Goal: Information Seeking & Learning: Learn about a topic

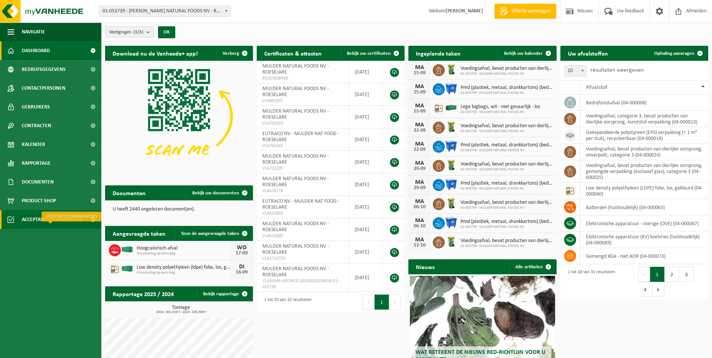
scroll to position [38, 0]
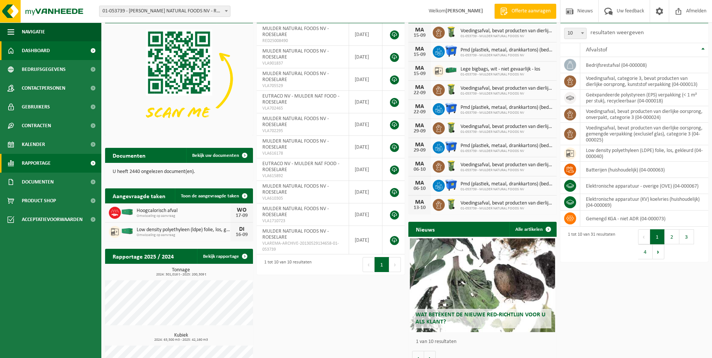
click at [49, 162] on span "Rapportage" at bounding box center [36, 163] width 29 height 19
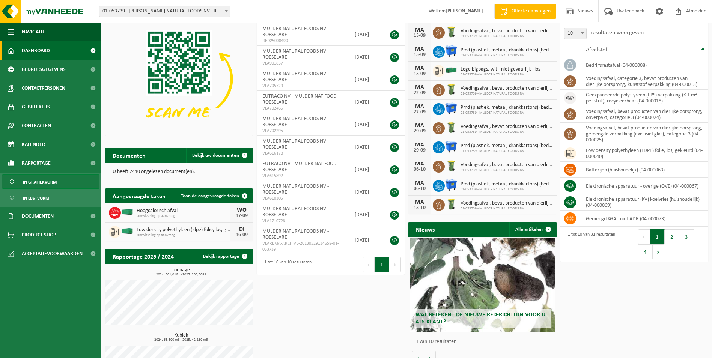
click at [45, 182] on span "In grafiekvorm" at bounding box center [40, 182] width 34 height 14
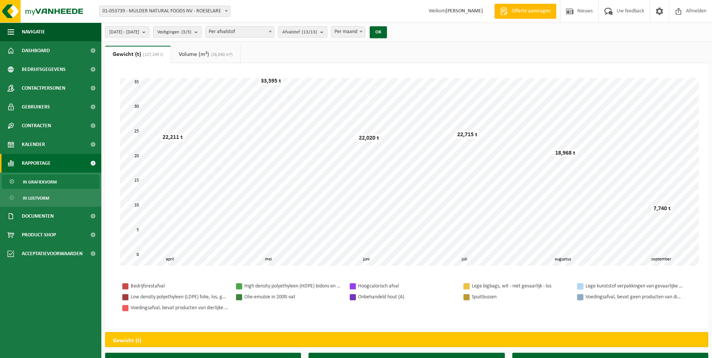
click at [274, 33] on span at bounding box center [270, 32] width 8 height 10
select select "2"
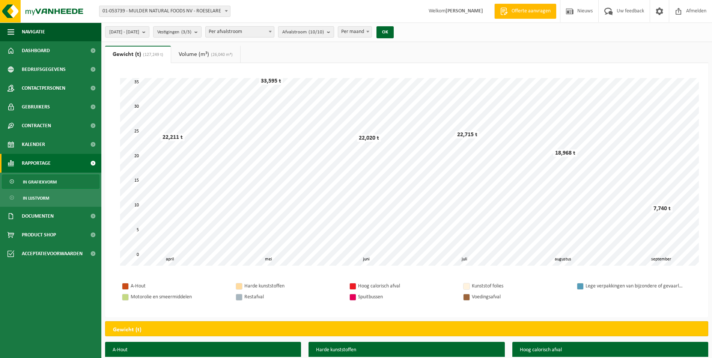
click at [334, 31] on b "submit" at bounding box center [330, 32] width 7 height 11
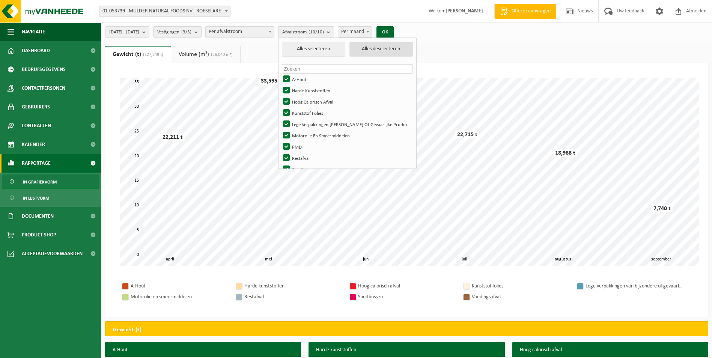
click at [392, 52] on button "Alles deselecteren" at bounding box center [381, 49] width 64 height 15
checkbox input "false"
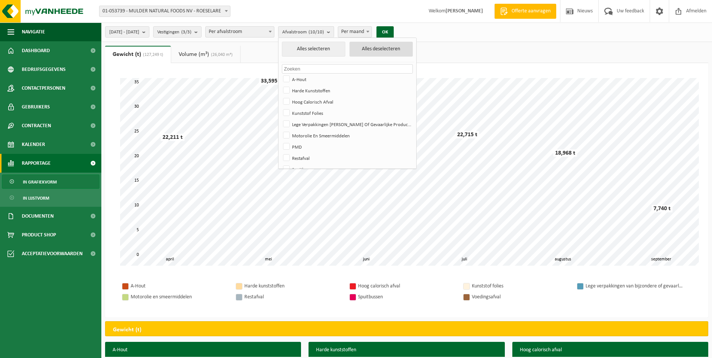
checkbox input "false"
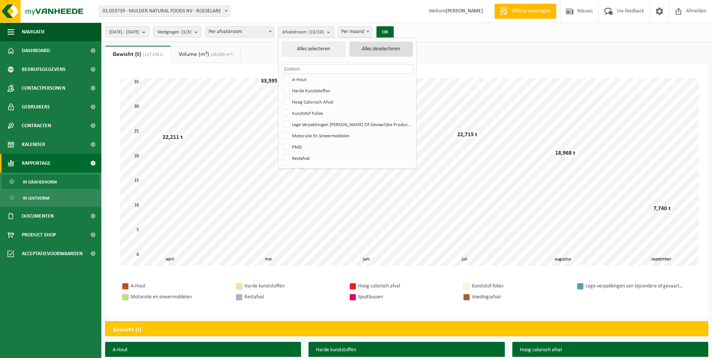
checkbox input "false"
click at [309, 102] on label "Hoog Calorisch Afval" at bounding box center [346, 101] width 131 height 11
click at [280, 96] on input "Hoog Calorisch Afval" at bounding box center [280, 96] width 0 height 0
click at [391, 33] on button "OK" at bounding box center [382, 32] width 17 height 12
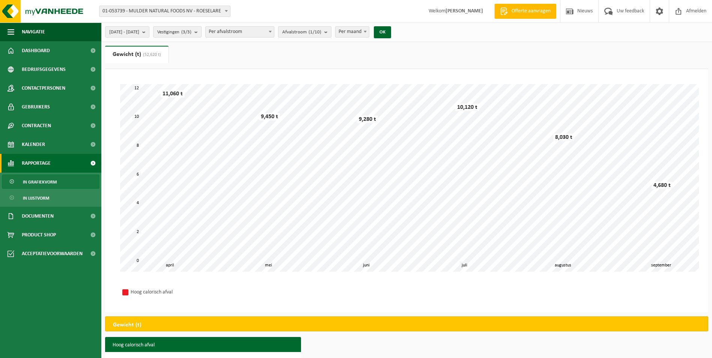
click at [331, 32] on b "submit" at bounding box center [327, 32] width 7 height 11
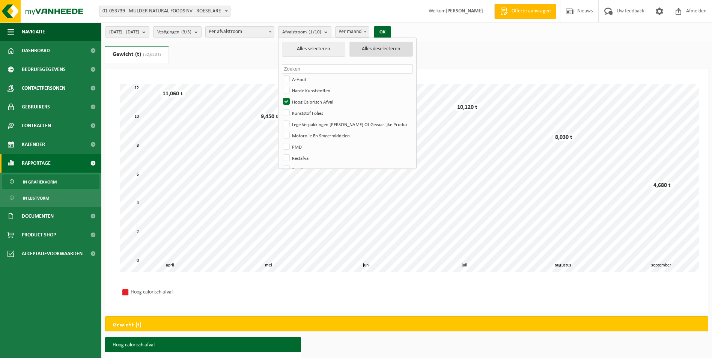
click at [406, 49] on button "Alles deselecteren" at bounding box center [381, 49] width 64 height 15
checkbox input "false"
click at [320, 114] on label "Kunststof Folies" at bounding box center [346, 112] width 131 height 11
click at [280, 107] on input "Kunststof Folies" at bounding box center [280, 107] width 0 height 0
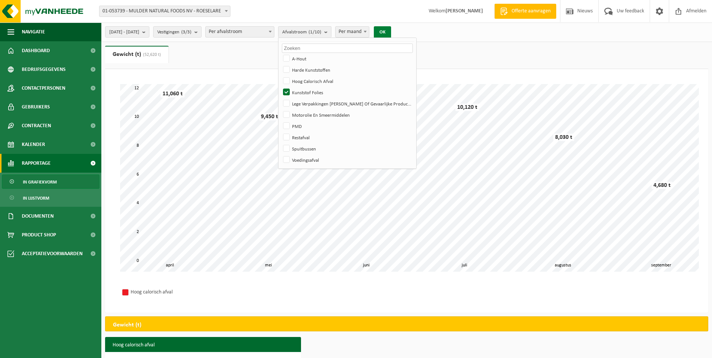
click at [391, 30] on button "OK" at bounding box center [382, 32] width 17 height 12
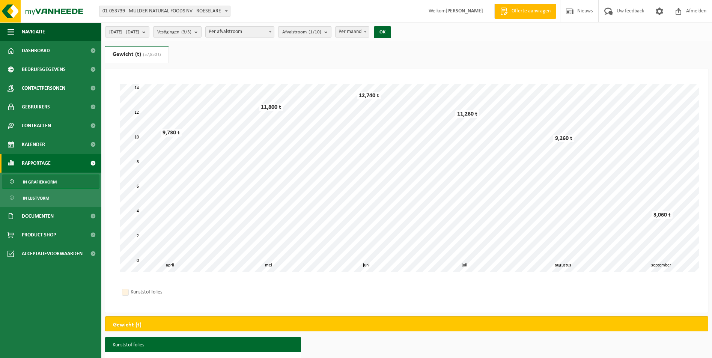
click at [331, 32] on b "submit" at bounding box center [327, 32] width 7 height 11
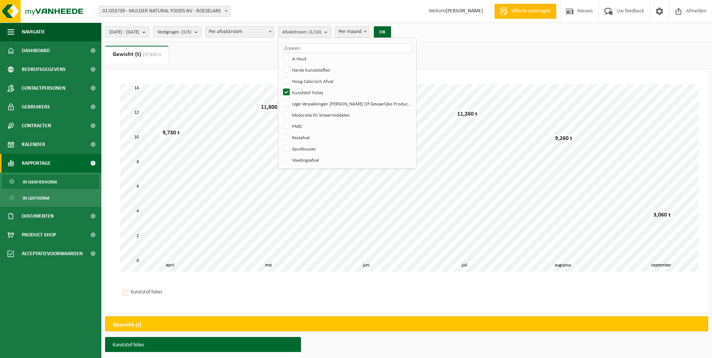
click at [321, 34] on count "(1/10)" at bounding box center [314, 32] width 13 height 5
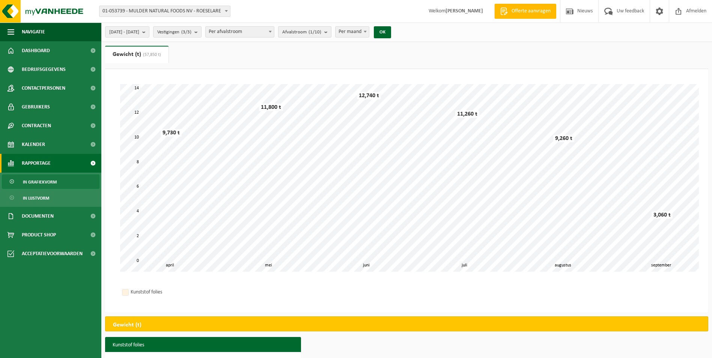
click at [331, 35] on b "submit" at bounding box center [327, 32] width 7 height 11
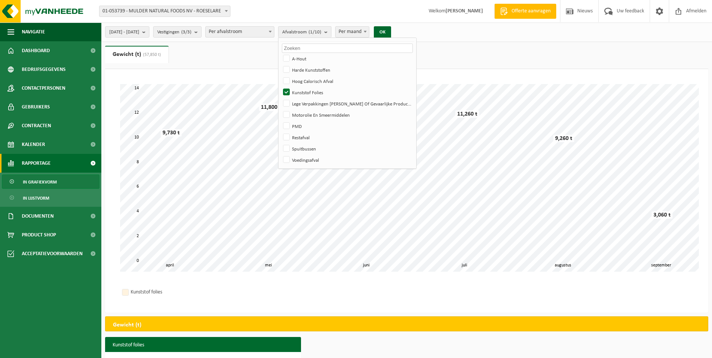
click at [272, 31] on b at bounding box center [270, 32] width 3 height 2
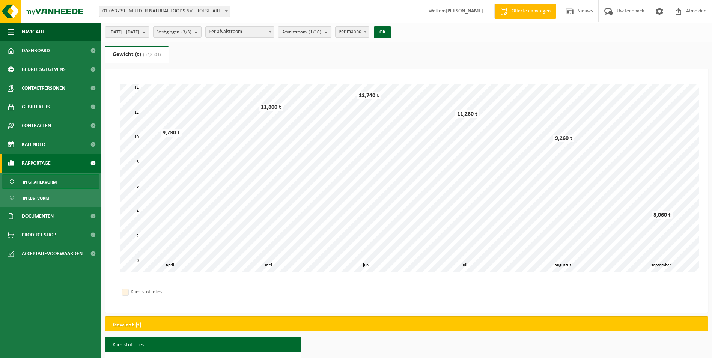
click at [321, 36] on span "Afvalstroom (1/10)" at bounding box center [301, 32] width 39 height 11
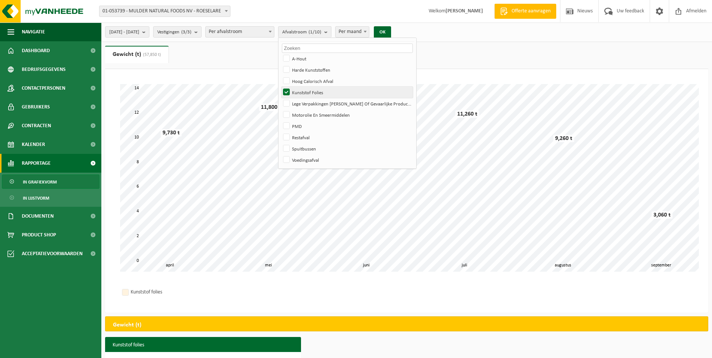
click at [307, 90] on label "Kunststof Folies" at bounding box center [346, 92] width 131 height 11
click at [280, 87] on input "Kunststof Folies" at bounding box center [280, 86] width 0 height 0
checkbox input "false"
click at [331, 30] on b "submit" at bounding box center [327, 32] width 7 height 11
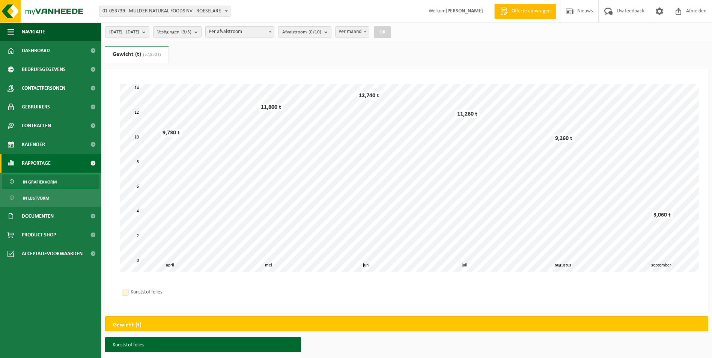
click at [331, 33] on b "submit" at bounding box center [327, 32] width 7 height 11
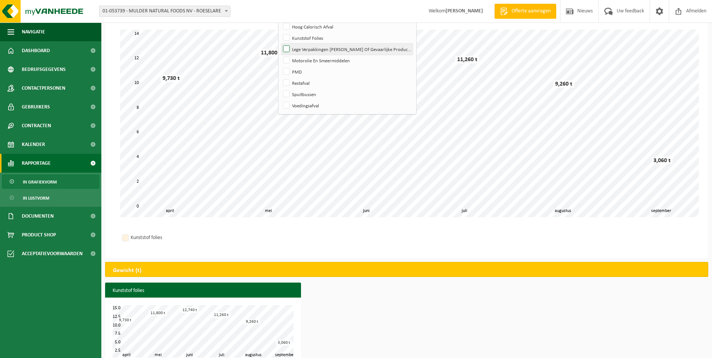
scroll to position [69, 0]
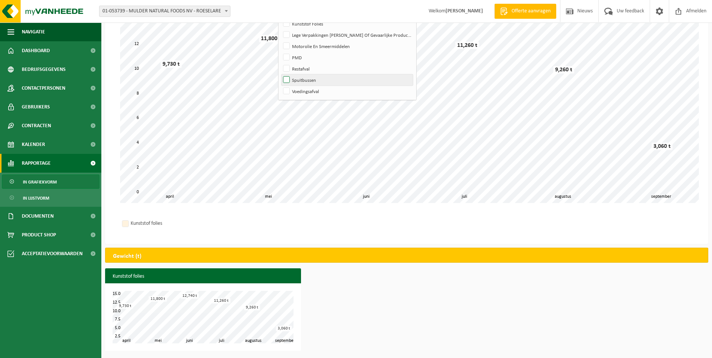
click at [322, 81] on label "Spuitbussen" at bounding box center [346, 79] width 131 height 11
click at [280, 74] on input "Spuitbussen" at bounding box center [280, 74] width 0 height 0
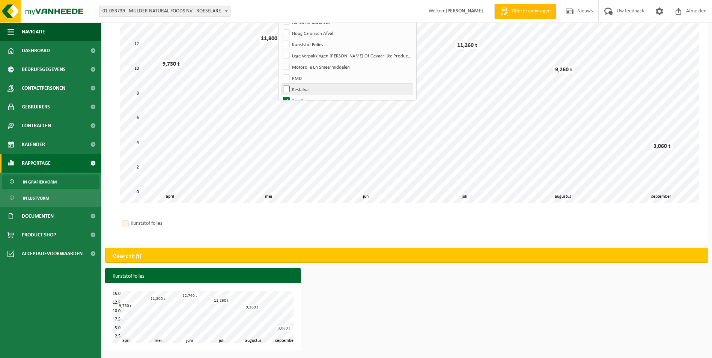
scroll to position [0, 0]
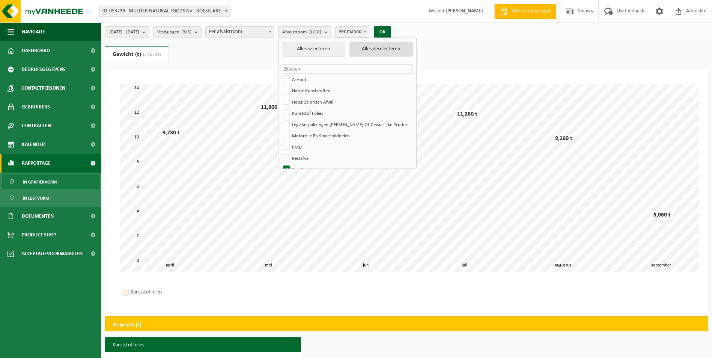
click at [393, 51] on button "Alles deselecteren" at bounding box center [381, 49] width 64 height 15
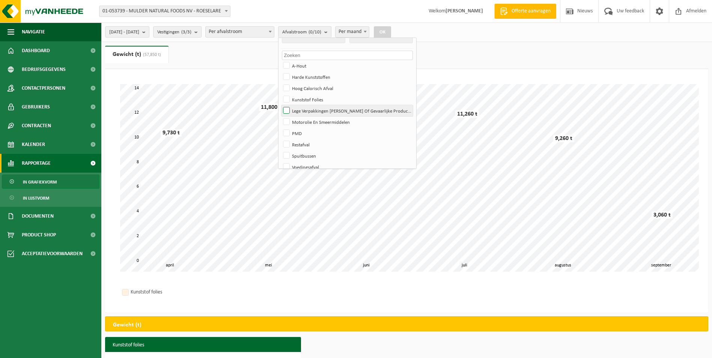
scroll to position [21, 0]
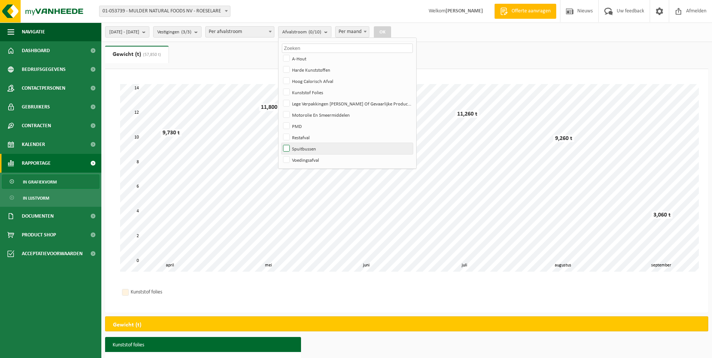
click at [316, 146] on label "Spuitbussen" at bounding box center [346, 148] width 131 height 11
click at [280, 143] on input "Spuitbussen" at bounding box center [280, 143] width 0 height 0
checkbox input "true"
click at [391, 32] on button "OK" at bounding box center [382, 32] width 17 height 12
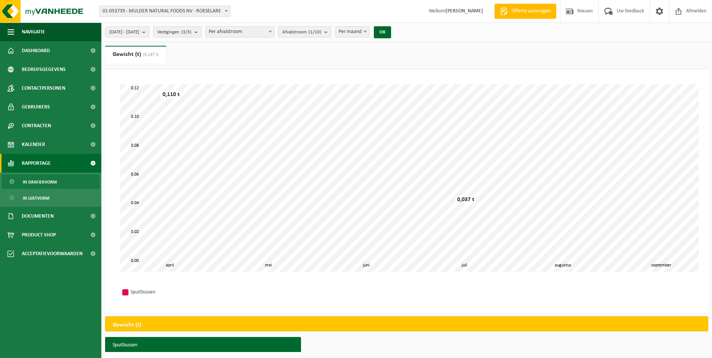
click at [149, 32] on b "submit" at bounding box center [145, 32] width 7 height 11
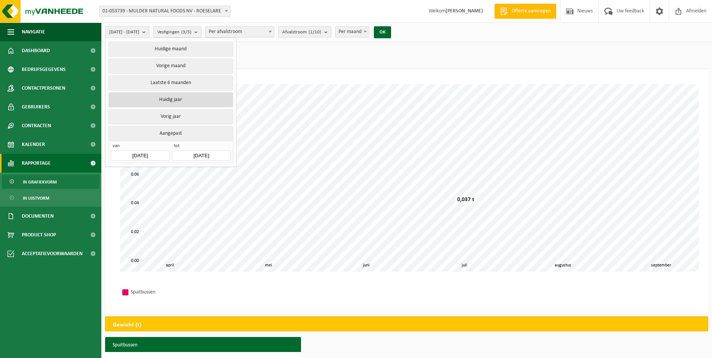
click at [173, 99] on button "Huidig jaar" at bounding box center [170, 99] width 124 height 15
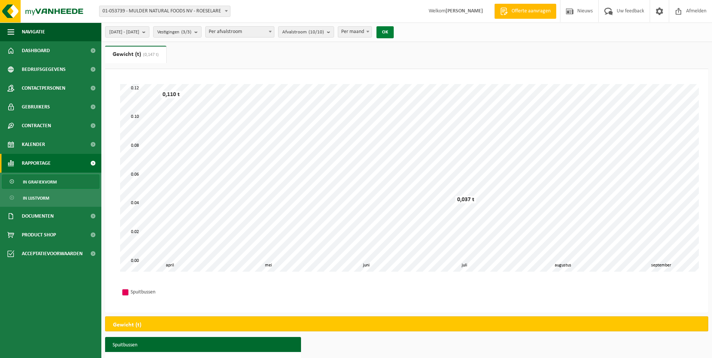
click at [394, 33] on button "OK" at bounding box center [384, 32] width 17 height 12
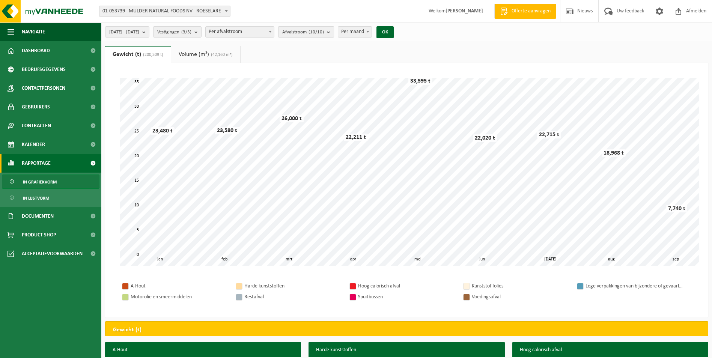
click at [334, 34] on b "submit" at bounding box center [330, 32] width 7 height 11
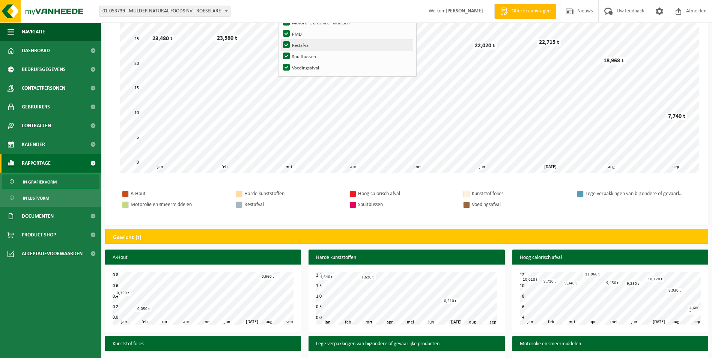
scroll to position [75, 0]
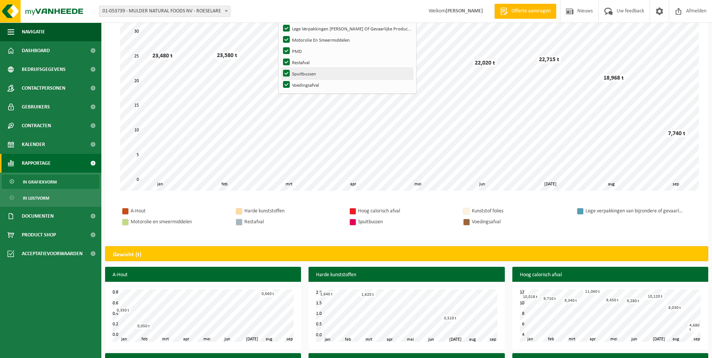
click at [316, 76] on label "Spuitbussen" at bounding box center [346, 73] width 131 height 11
click at [280, 68] on input "Spuitbussen" at bounding box center [280, 68] width 0 height 0
checkbox input "false"
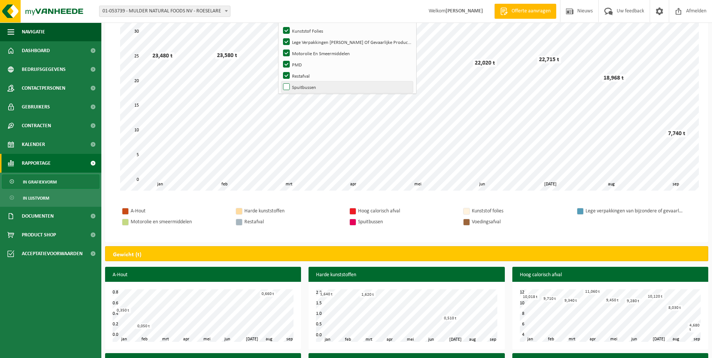
scroll to position [0, 0]
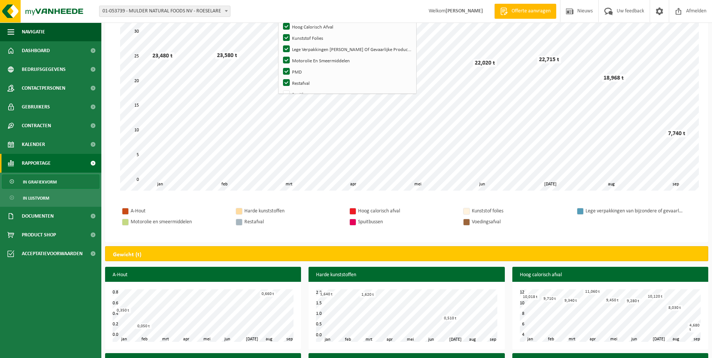
click at [437, 216] on div "Even geduld. Door de grote hoeveelheid gegevens duurt het laden even. feb mrt a…" at bounding box center [406, 115] width 603 height 254
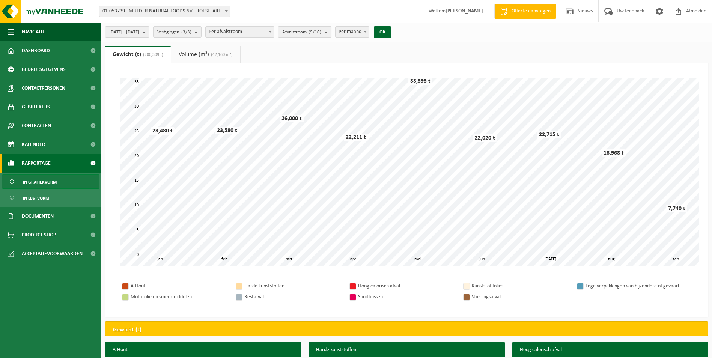
click at [331, 34] on b "submit" at bounding box center [327, 32] width 7 height 11
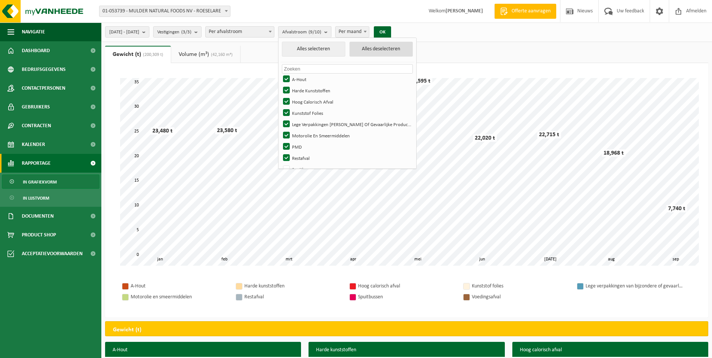
click at [396, 47] on button "Alles deselecteren" at bounding box center [381, 49] width 64 height 15
checkbox input "false"
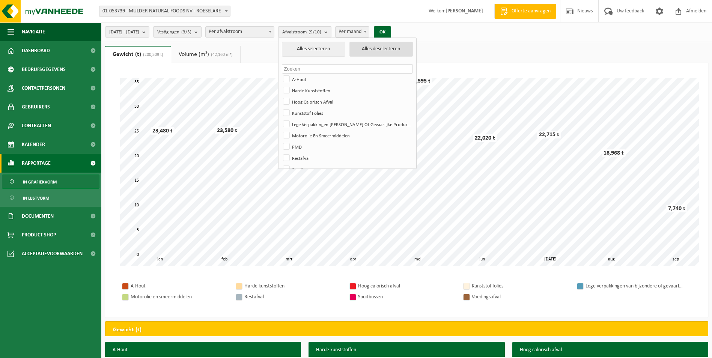
checkbox input "false"
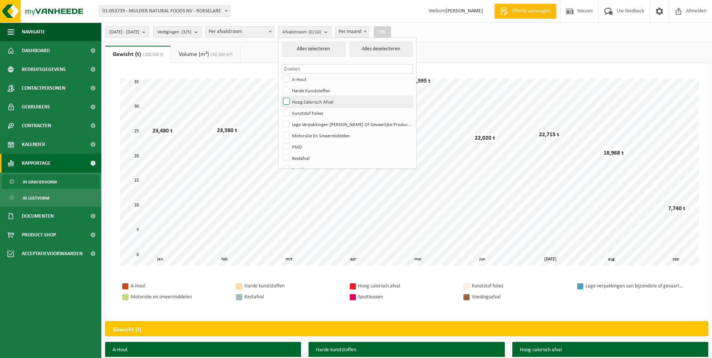
scroll to position [21, 0]
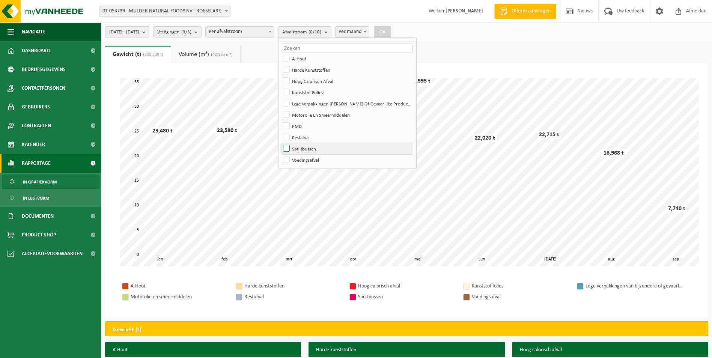
click at [334, 151] on label "Spuitbussen" at bounding box center [346, 148] width 131 height 11
click at [280, 143] on input "Spuitbussen" at bounding box center [280, 143] width 0 height 0
checkbox input "true"
click at [391, 29] on button "OK" at bounding box center [382, 32] width 17 height 12
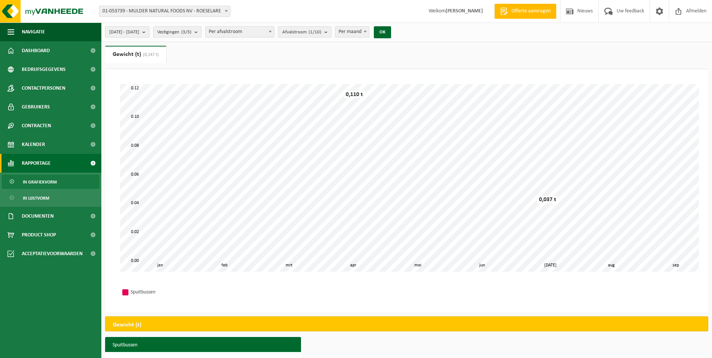
click at [149, 32] on b "submit" at bounding box center [145, 32] width 7 height 11
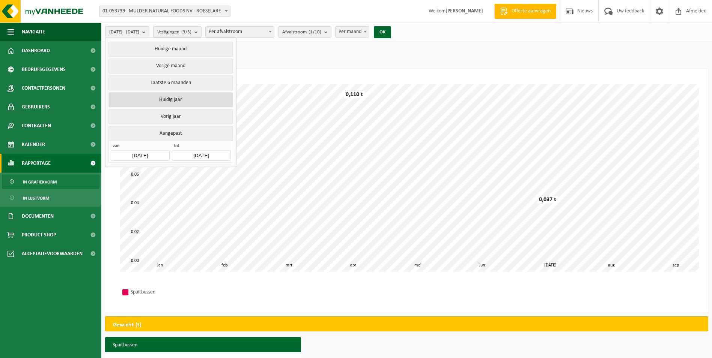
click at [178, 96] on button "Huidig jaar" at bounding box center [170, 99] width 124 height 15
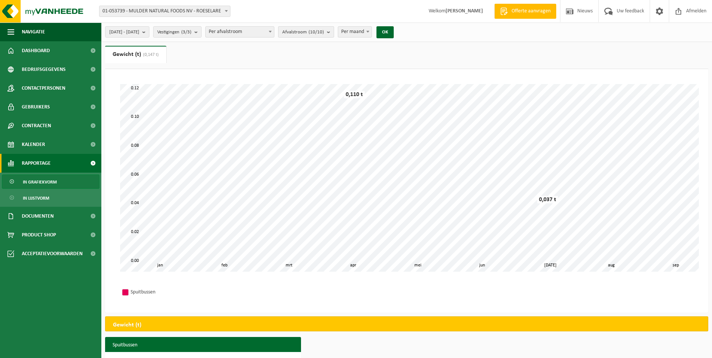
click at [334, 32] on button "Afvalstroom (10/10)" at bounding box center [306, 31] width 56 height 11
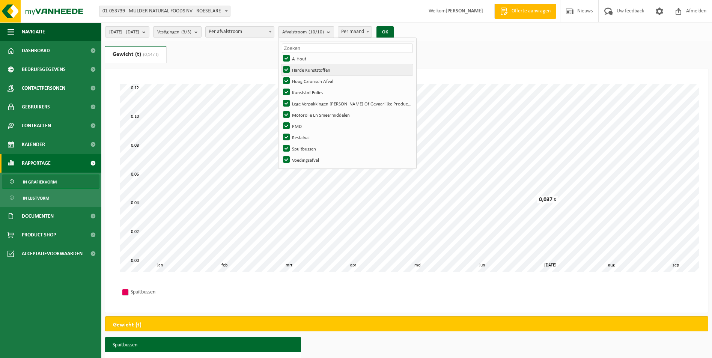
click at [319, 70] on label "Harde Kunststoffen" at bounding box center [346, 69] width 131 height 11
click at [280, 64] on input "Harde Kunststoffen" at bounding box center [280, 64] width 0 height 0
checkbox input "false"
click at [330, 49] on input "text" at bounding box center [347, 48] width 131 height 9
click at [315, 35] on span "Afvalstroom (9/10)" at bounding box center [301, 32] width 39 height 11
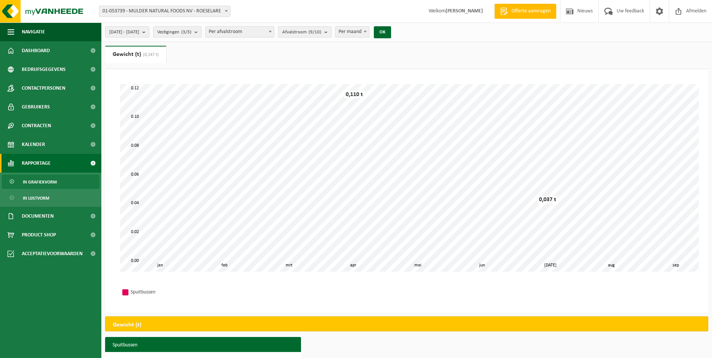
click at [331, 34] on b "submit" at bounding box center [327, 32] width 7 height 11
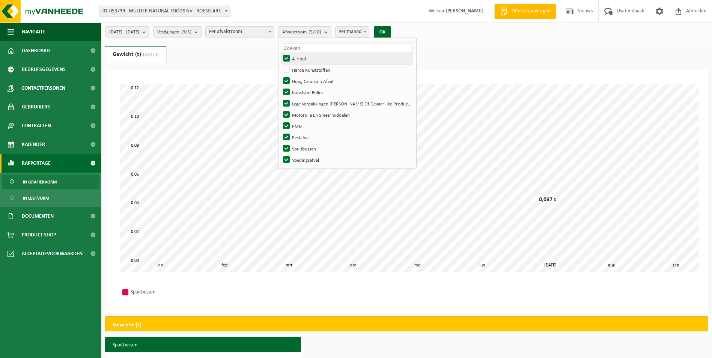
click at [312, 60] on label "A-Hout" at bounding box center [346, 58] width 131 height 11
click at [280, 53] on input "A-Hout" at bounding box center [280, 53] width 0 height 0
checkbox input "false"
click at [311, 80] on label "Hoog Calorisch Afval" at bounding box center [346, 80] width 131 height 11
click at [280, 75] on input "Hoog Calorisch Afval" at bounding box center [280, 75] width 0 height 0
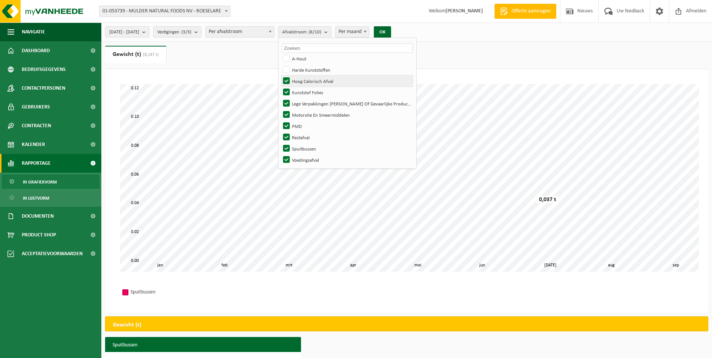
checkbox input "false"
click at [310, 91] on label "Kunststof Folies" at bounding box center [346, 92] width 131 height 11
click at [280, 87] on input "Kunststof Folies" at bounding box center [280, 86] width 0 height 0
checkbox input "false"
click at [309, 99] on label "Lege Verpakkingen [PERSON_NAME] Of Gevaarlijke Producten" at bounding box center [346, 103] width 131 height 11
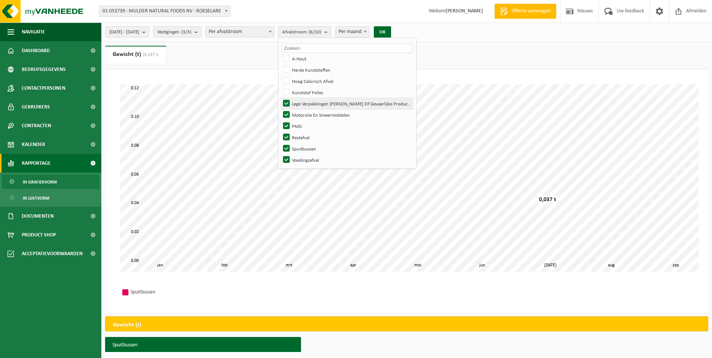
click at [280, 98] on input "Lege Verpakkingen [PERSON_NAME] Of Gevaarlijke Producten" at bounding box center [280, 98] width 0 height 0
checkbox input "false"
click at [312, 113] on label "Motorolie En Smeermiddelen" at bounding box center [346, 114] width 131 height 11
click at [280, 109] on input "Motorolie En Smeermiddelen" at bounding box center [280, 109] width 0 height 0
checkbox input "false"
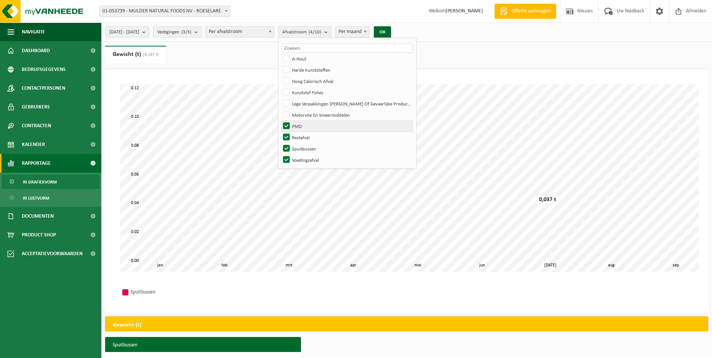
click at [310, 125] on label "PMD" at bounding box center [346, 125] width 131 height 11
click at [280, 120] on input "PMD" at bounding box center [280, 120] width 0 height 0
checkbox input "false"
click at [307, 137] on label "Restafval" at bounding box center [346, 137] width 131 height 11
click at [280, 132] on input "Restafval" at bounding box center [280, 131] width 0 height 0
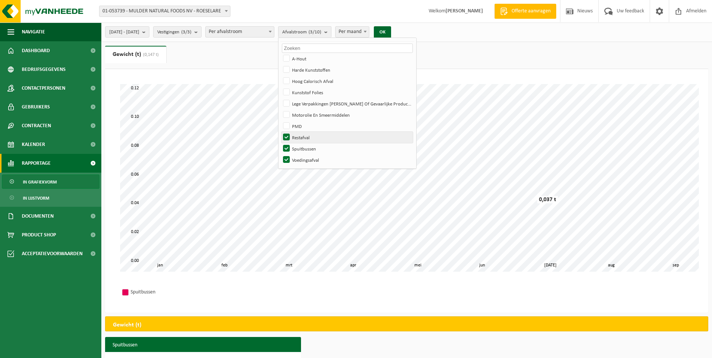
checkbox input "false"
click at [305, 150] on label "Spuitbussen" at bounding box center [346, 148] width 131 height 11
click at [280, 143] on input "Spuitbussen" at bounding box center [280, 143] width 0 height 0
checkbox input "false"
click at [307, 155] on label "Voedingsafval" at bounding box center [346, 159] width 131 height 11
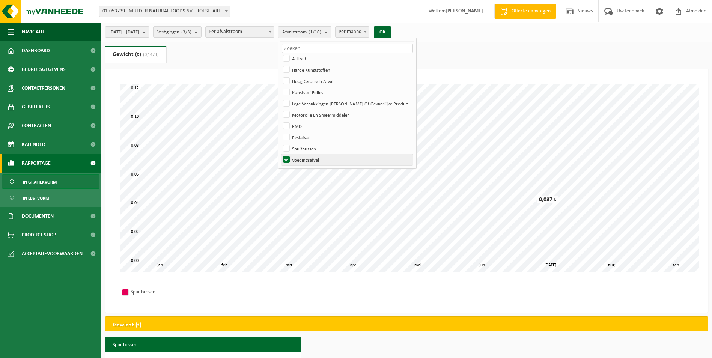
click at [280, 154] on input "Voedingsafval" at bounding box center [280, 154] width 0 height 0
checkbox input "false"
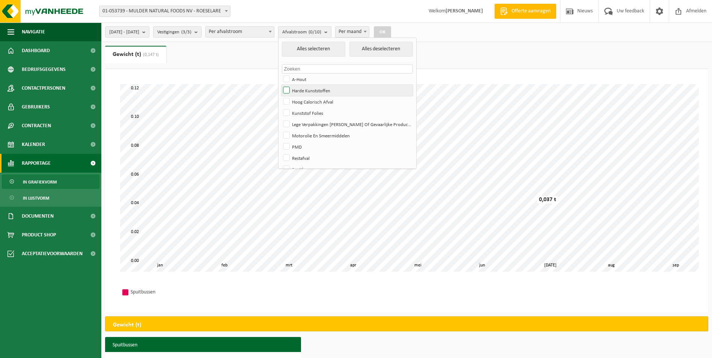
click at [308, 88] on label "Harde Kunststoffen" at bounding box center [346, 90] width 131 height 11
click at [280, 85] on input "Harde Kunststoffen" at bounding box center [280, 84] width 0 height 0
click at [396, 45] on button "Alles deselecteren" at bounding box center [381, 49] width 64 height 15
click at [304, 90] on label "Harde Kunststoffen" at bounding box center [346, 90] width 131 height 11
click at [280, 85] on input "Harde Kunststoffen" at bounding box center [280, 84] width 0 height 0
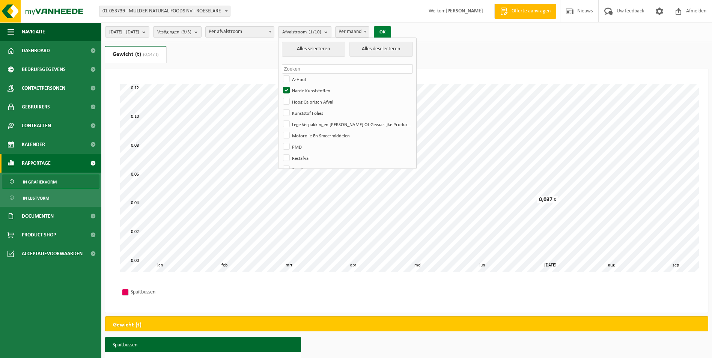
click at [391, 31] on button "OK" at bounding box center [382, 32] width 17 height 12
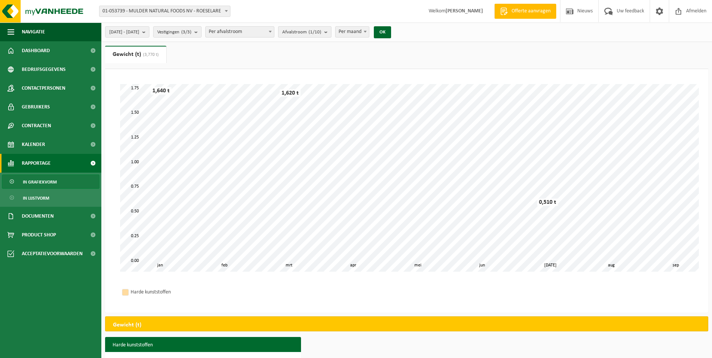
click at [321, 34] on span "Afvalstroom (1/10)" at bounding box center [301, 32] width 39 height 11
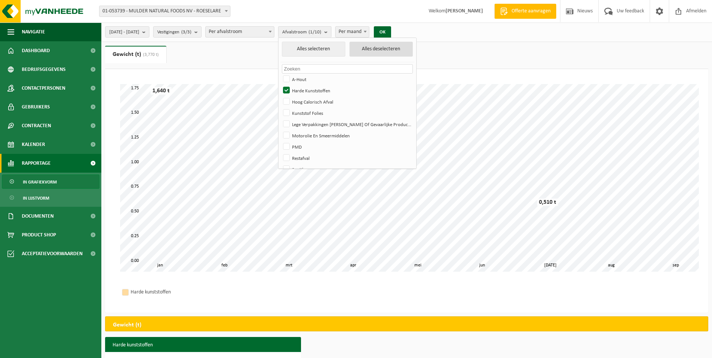
click at [406, 48] on button "Alles deselecteren" at bounding box center [381, 49] width 64 height 15
checkbox input "false"
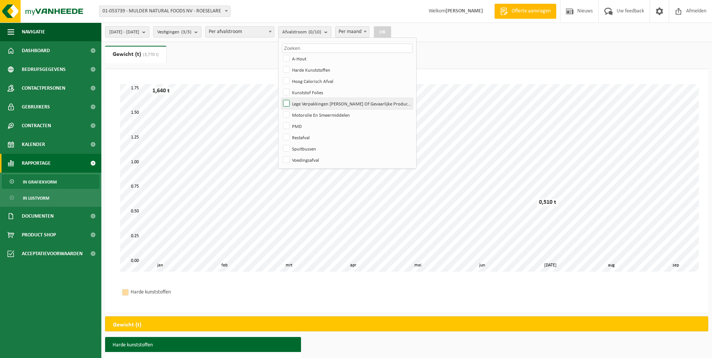
click at [328, 105] on label "Lege Verpakkingen [PERSON_NAME] Of Gevaarlijke Producten" at bounding box center [346, 103] width 131 height 11
click at [280, 98] on input "Lege Verpakkingen [PERSON_NAME] Of Gevaarlijke Producten" at bounding box center [280, 98] width 0 height 0
checkbox input "true"
click at [149, 35] on b "submit" at bounding box center [145, 32] width 7 height 11
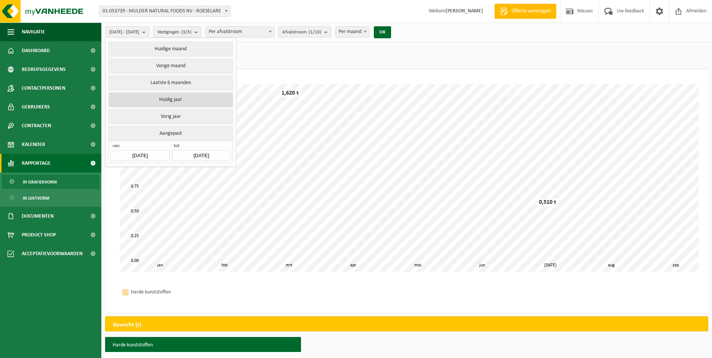
click at [165, 100] on button "Huidig jaar" at bounding box center [170, 99] width 124 height 15
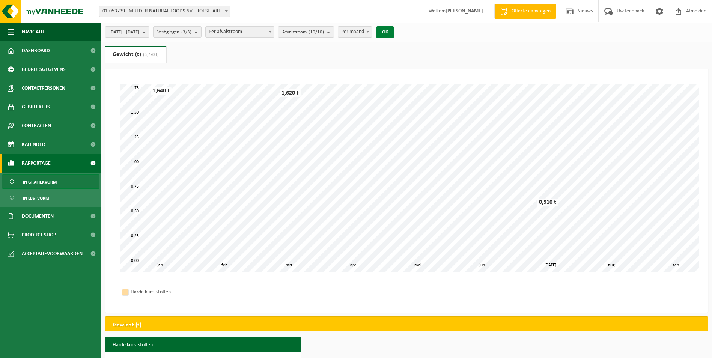
click at [394, 32] on button "OK" at bounding box center [384, 32] width 17 height 12
